Goal: Task Accomplishment & Management: Use online tool/utility

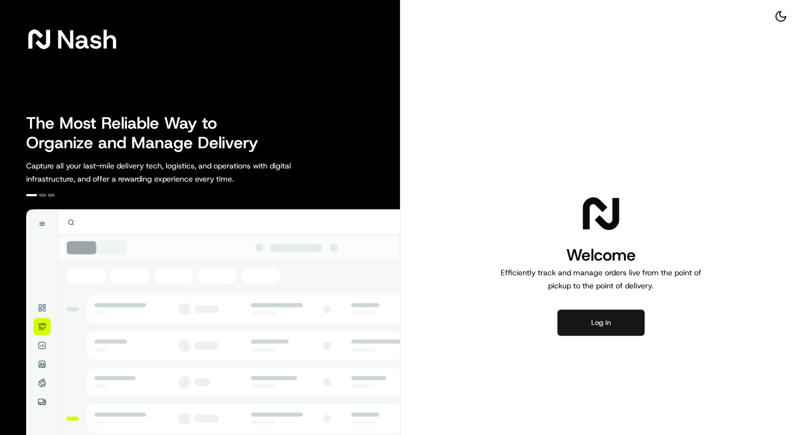
click at [588, 321] on button "Log in" at bounding box center [600, 322] width 87 height 26
